Goal: Task Accomplishment & Management: Complete application form

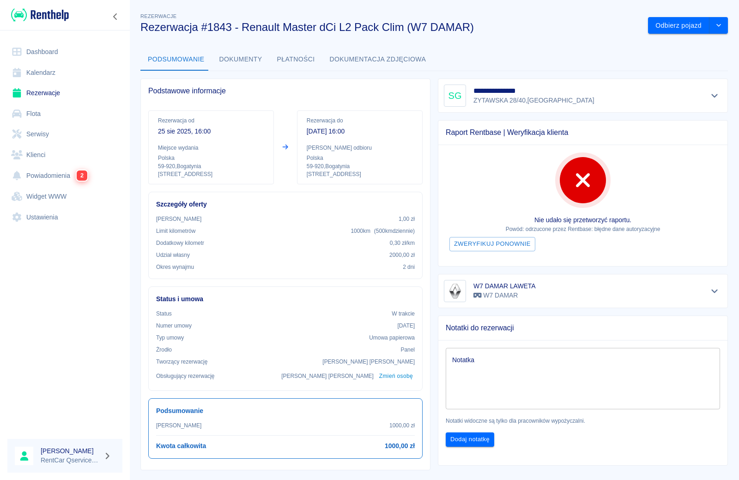
click at [32, 94] on link "Rezerwacje" at bounding box center [64, 93] width 115 height 21
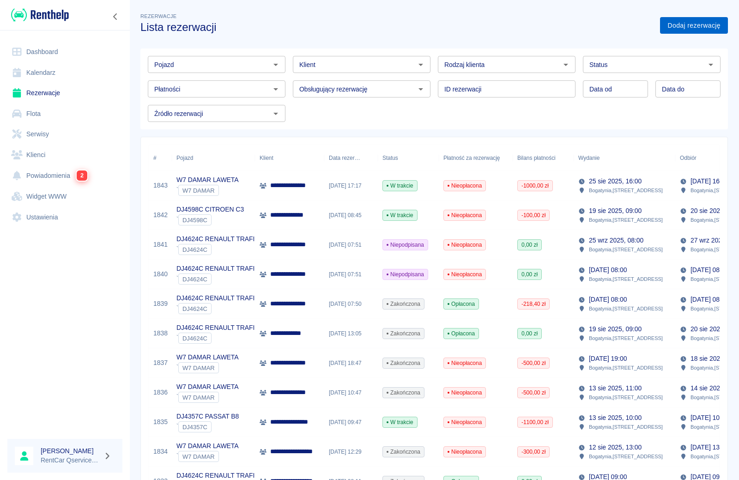
click at [692, 28] on link "Dodaj rezerwację" at bounding box center [694, 25] width 68 height 17
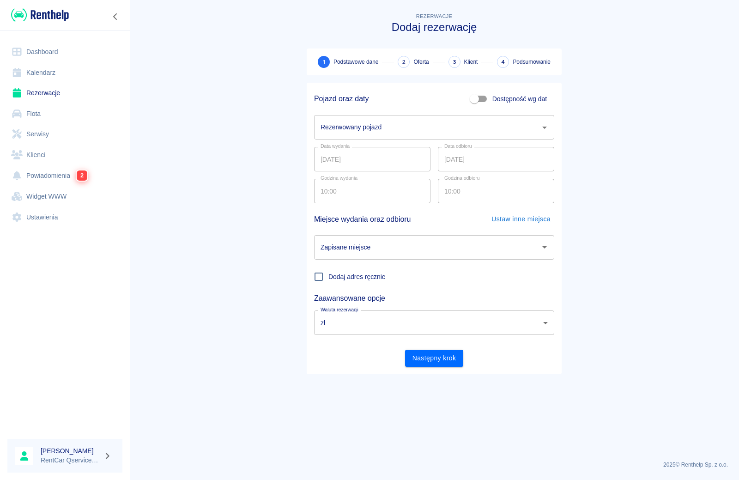
click at [341, 131] on input "Rezerwowany pojazd" at bounding box center [427, 127] width 218 height 16
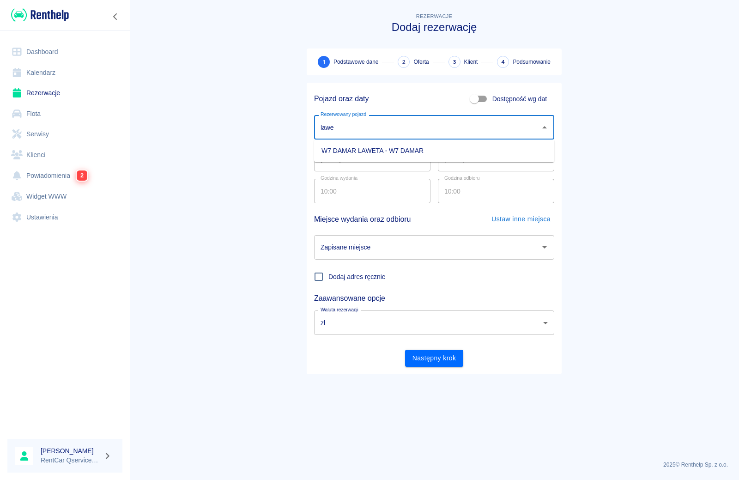
click at [343, 149] on li "W7 DAMAR LAWETA - W7 DAMAR" at bounding box center [434, 150] width 240 height 15
type input "W7 DAMAR LAWETA - W7 DAMAR"
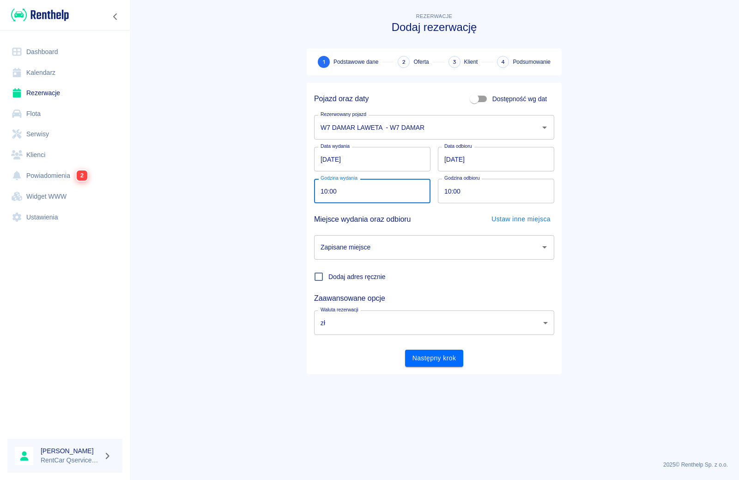
drag, startPoint x: 353, startPoint y: 193, endPoint x: 393, endPoint y: 195, distance: 39.8
click at [393, 195] on input "10:00" at bounding box center [369, 191] width 110 height 24
type input "21:00"
click at [450, 191] on input "10:00" at bounding box center [493, 191] width 110 height 24
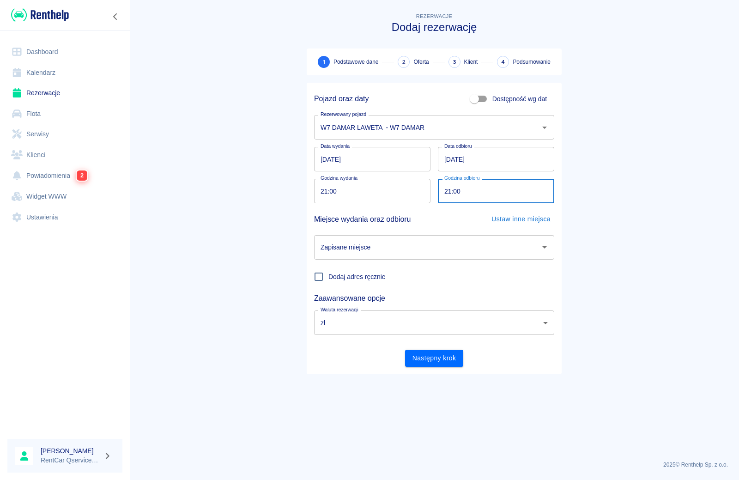
type input "21:00"
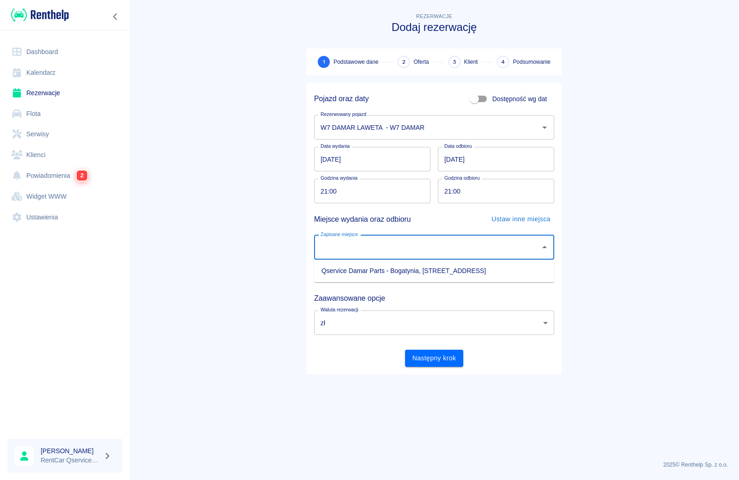
click at [366, 240] on input "Zapisane miejsce" at bounding box center [427, 247] width 218 height 16
drag, startPoint x: 368, startPoint y: 271, endPoint x: 371, endPoint y: 294, distance: 23.3
click at [370, 271] on li "Qservice Damar Parts - Bogatynia, [STREET_ADDRESS]" at bounding box center [434, 270] width 240 height 15
type input "Qservice Damar Parts - Bogatynia, [STREET_ADDRESS]"
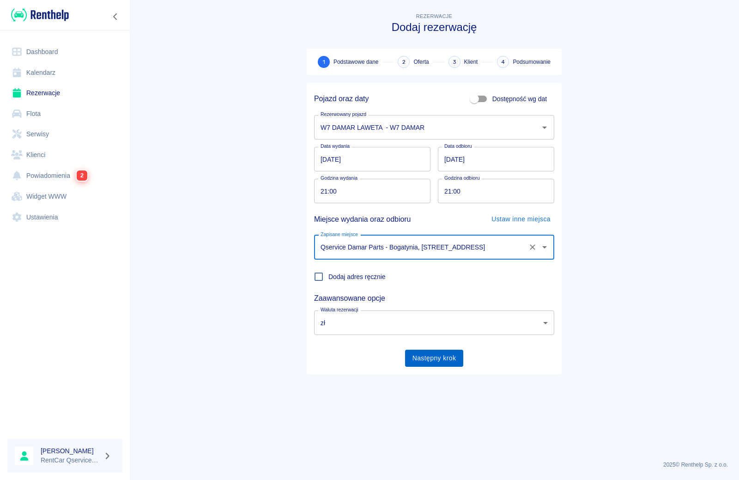
click at [429, 362] on button "Następny krok" at bounding box center [434, 358] width 59 height 17
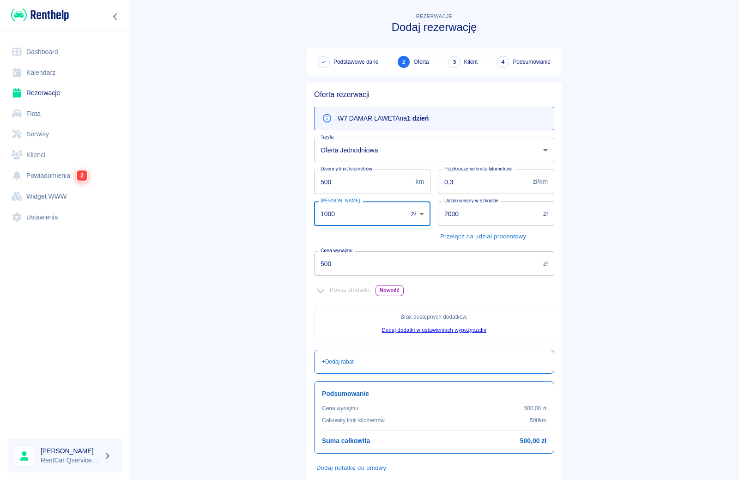
drag, startPoint x: 349, startPoint y: 212, endPoint x: 322, endPoint y: 212, distance: 26.3
click at [322, 212] on input "1000" at bounding box center [357, 213] width 87 height 24
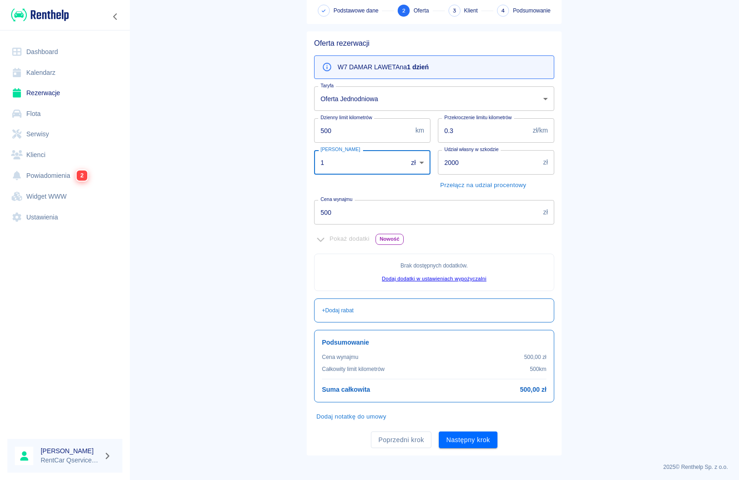
scroll to position [54, 0]
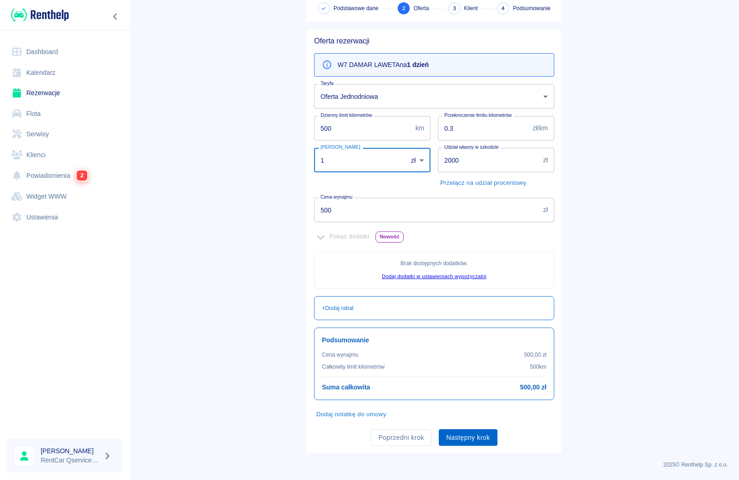
type input "1"
click at [465, 444] on button "Następny krok" at bounding box center [468, 437] width 59 height 17
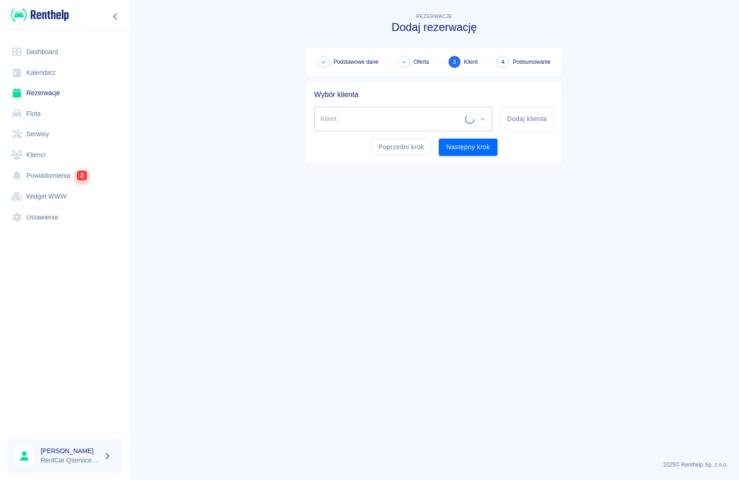
scroll to position [0, 0]
click at [390, 120] on input "Klient" at bounding box center [396, 119] width 156 height 16
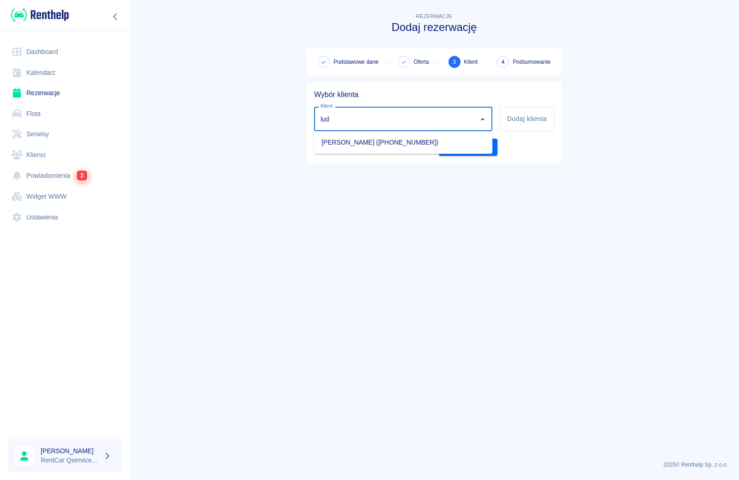
click at [376, 145] on li "[PERSON_NAME] ([PHONE_NUMBER])" at bounding box center [403, 142] width 178 height 15
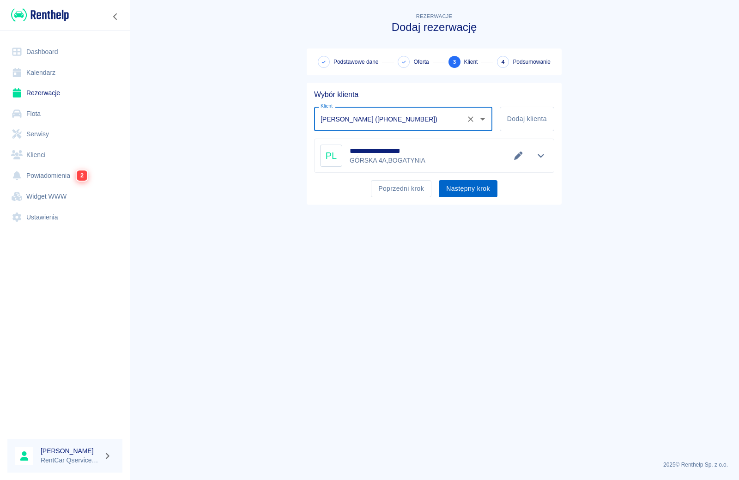
type input "[PERSON_NAME] ([PHONE_NUMBER])"
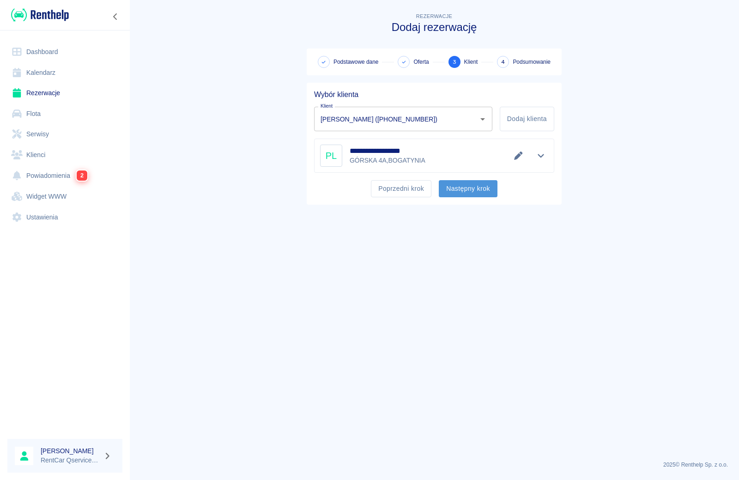
click at [472, 195] on button "Następny krok" at bounding box center [468, 188] width 59 height 17
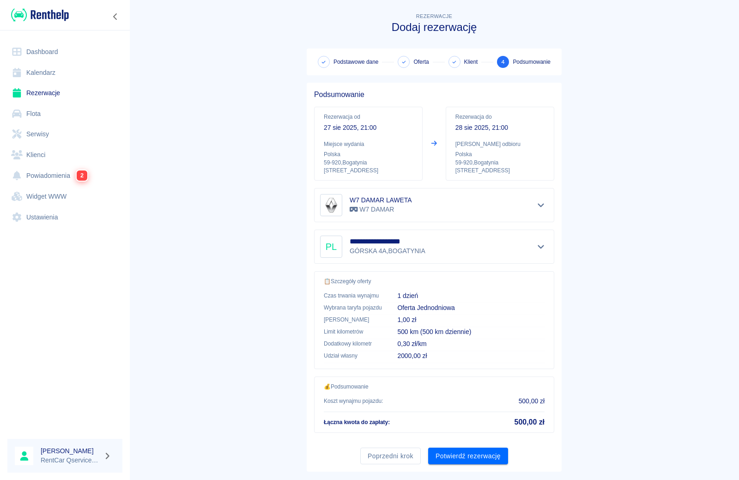
click at [458, 457] on button "Potwierdź rezerwację" at bounding box center [468, 455] width 80 height 17
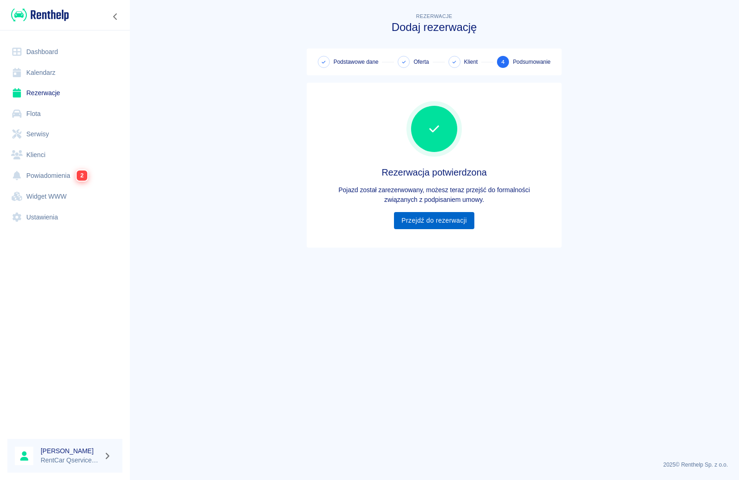
click at [421, 220] on link "Przejdź do rezerwacji" at bounding box center [434, 220] width 80 height 17
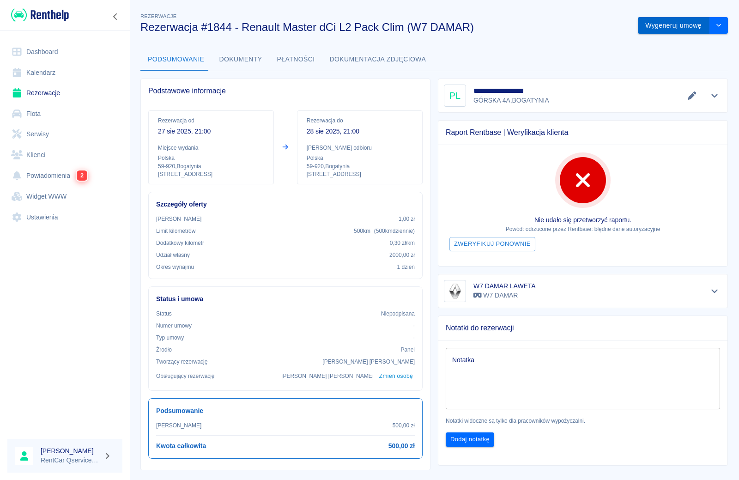
click at [688, 23] on button "Wygeneruj umowę" at bounding box center [674, 25] width 72 height 17
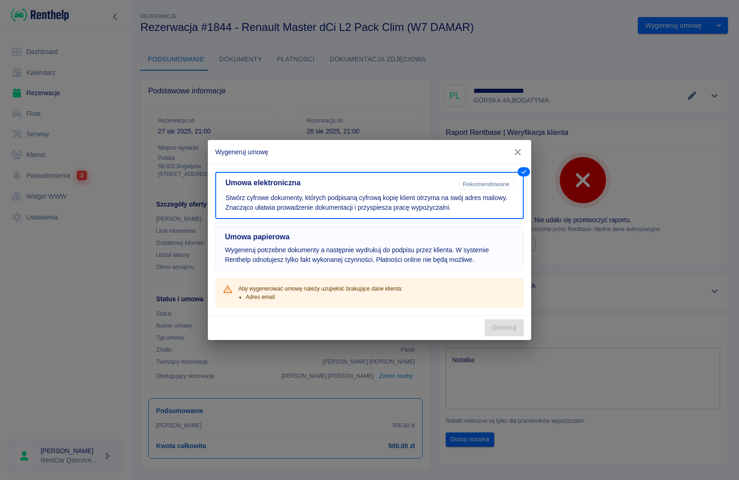
click at [422, 242] on button "Umowa papierowa Wygeneruj potrzebne dokumenty a następnie wydrukuj do podpisu p…" at bounding box center [369, 248] width 308 height 44
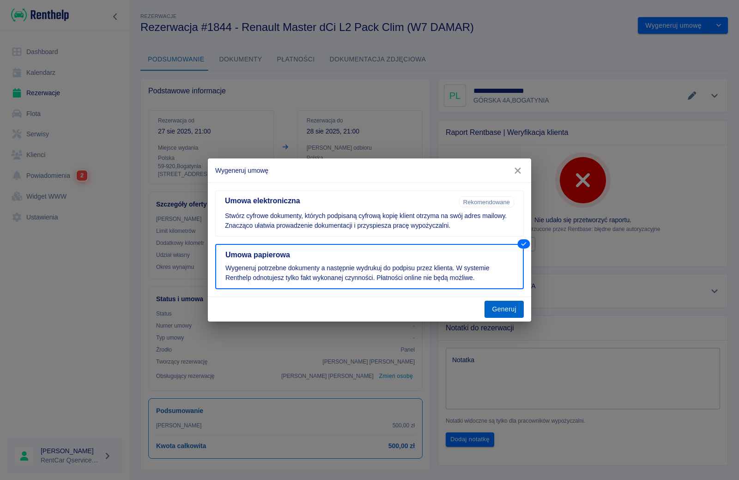
click at [509, 309] on button "Generuj" at bounding box center [503, 309] width 39 height 17
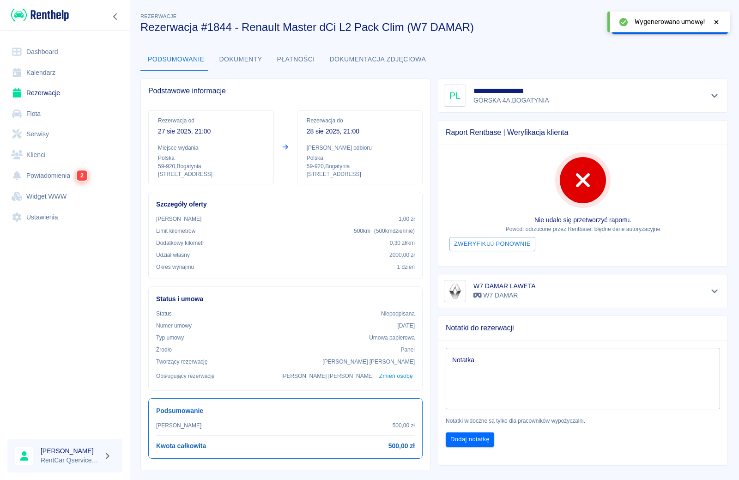
click at [716, 21] on icon at bounding box center [716, 22] width 4 height 4
click at [679, 24] on button "Oznacz: umowa podpisana" at bounding box center [660, 25] width 97 height 17
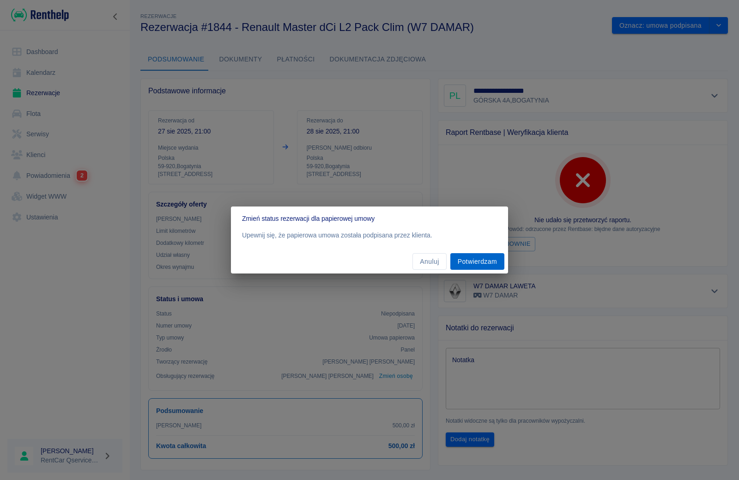
click at [481, 260] on button "Potwierdzam" at bounding box center [477, 261] width 54 height 17
